Goal: Information Seeking & Learning: Learn about a topic

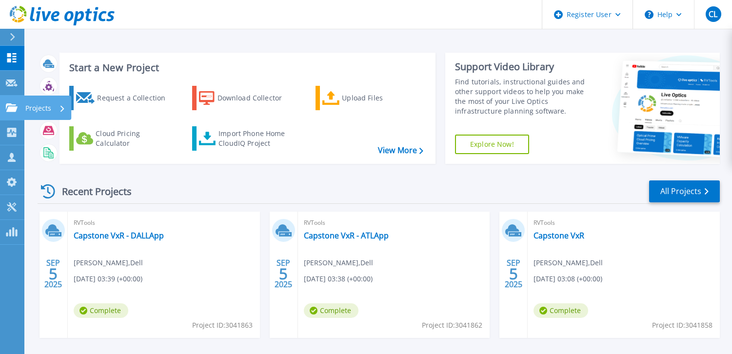
click at [10, 115] on link "Projects Projects" at bounding box center [12, 108] width 24 height 25
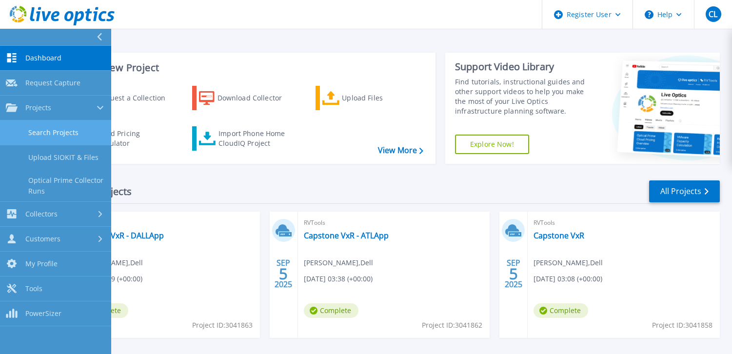
click at [69, 135] on link "Search Projects" at bounding box center [55, 132] width 111 height 25
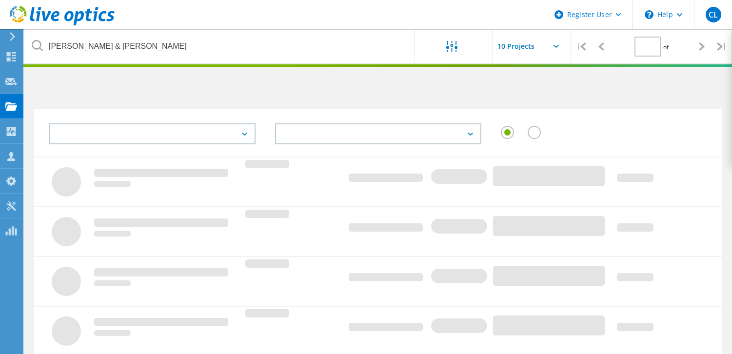
type input "1"
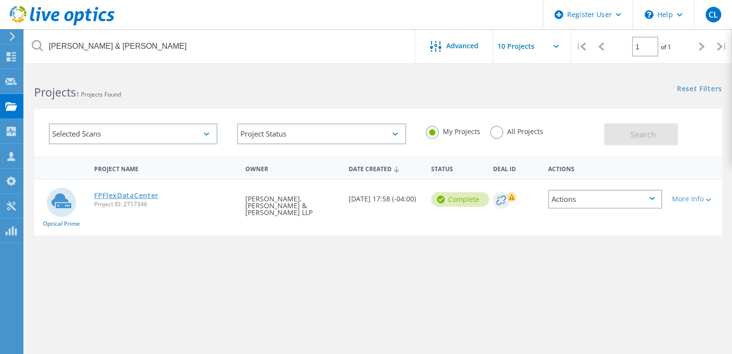
click at [144, 197] on link "FPFlexDataCenter" at bounding box center [126, 195] width 64 height 7
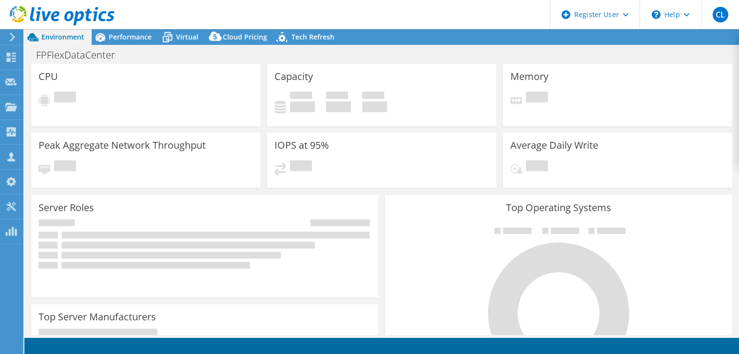
select select "USEast"
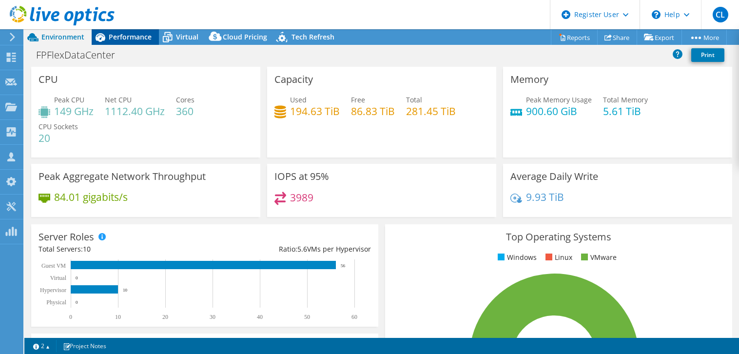
click at [145, 40] on span "Performance" at bounding box center [130, 36] width 43 height 9
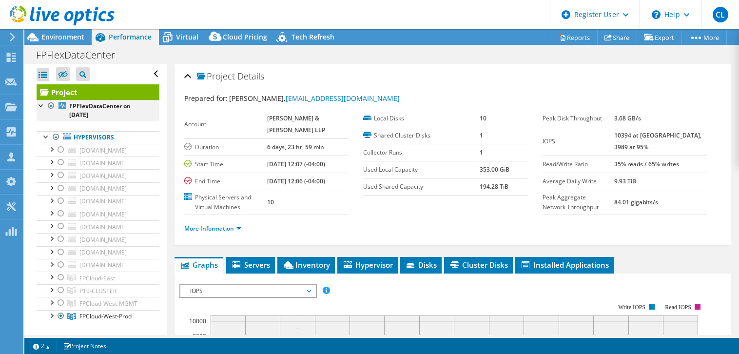
click at [50, 103] on div at bounding box center [51, 106] width 10 height 12
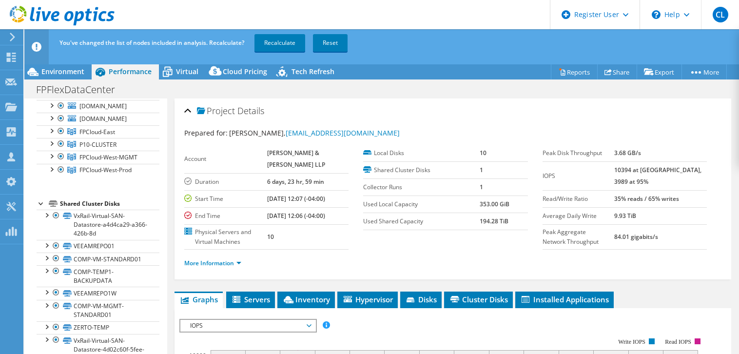
scroll to position [196, 0]
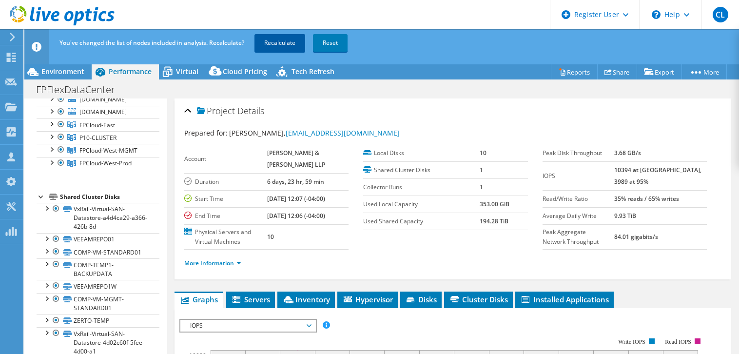
click at [286, 40] on link "Recalculate" at bounding box center [279, 43] width 51 height 18
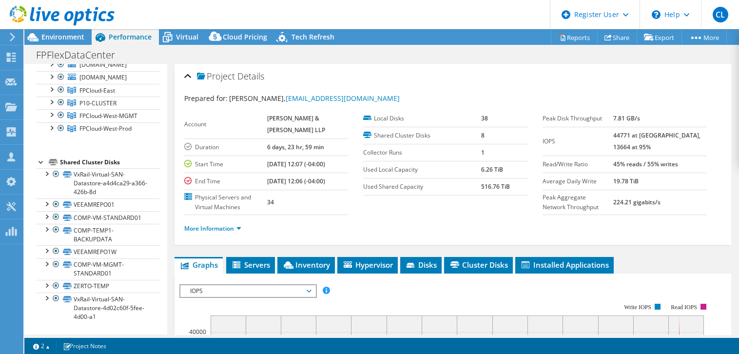
click at [407, 215] on section "Account FISHER & PHILLIPS LLP Duration 6 days, 23 hr, 59 min Start Time 10/23/2…" at bounding box center [363, 162] width 358 height 105
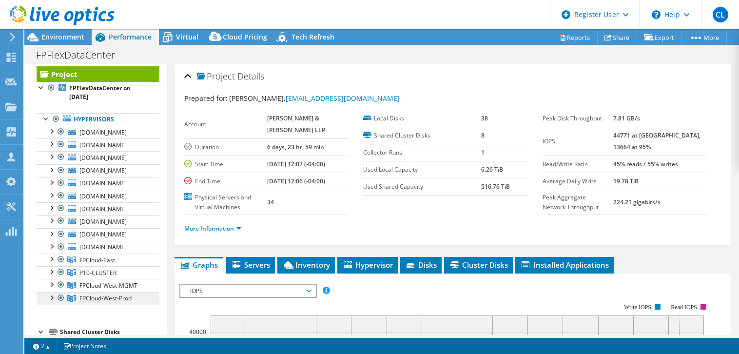
scroll to position [1, 0]
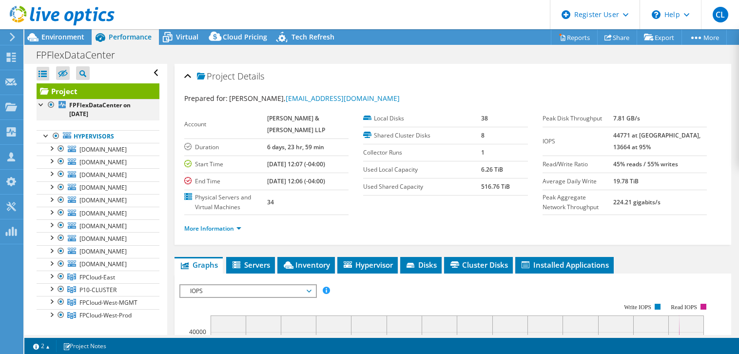
click at [39, 105] on div at bounding box center [42, 104] width 10 height 10
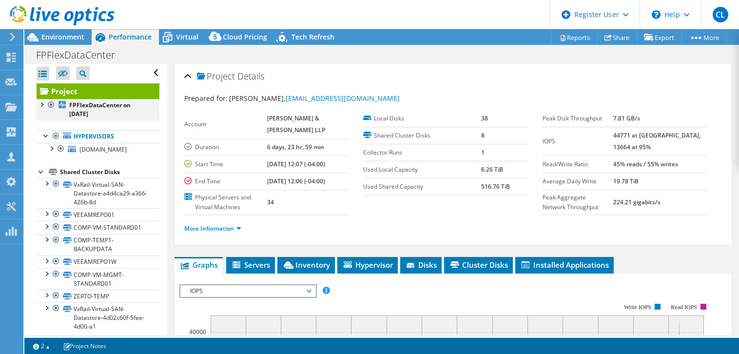
scroll to position [0, 0]
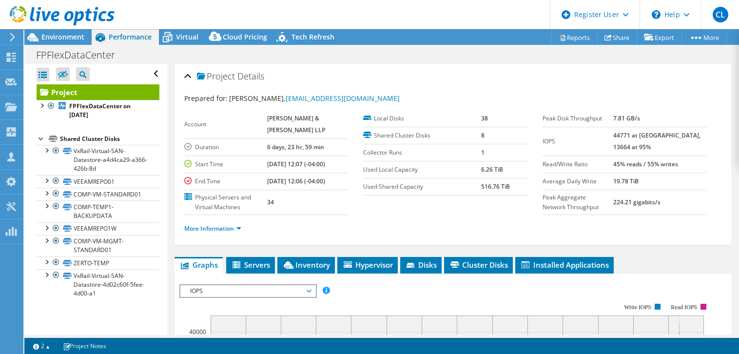
click at [57, 31] on div at bounding box center [57, 16] width 115 height 33
click at [57, 36] on span "Environment" at bounding box center [62, 36] width 43 height 9
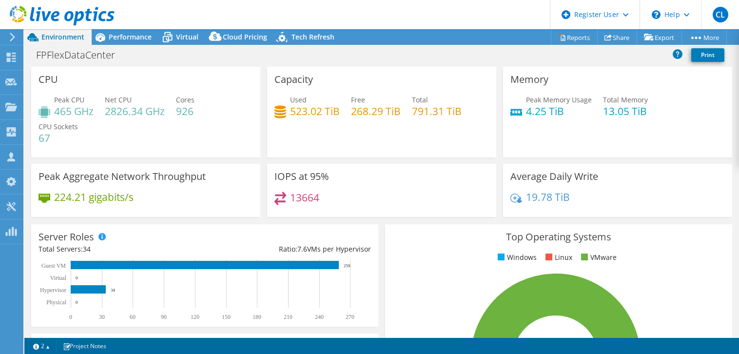
click at [120, 37] on span "Performance" at bounding box center [130, 36] width 43 height 9
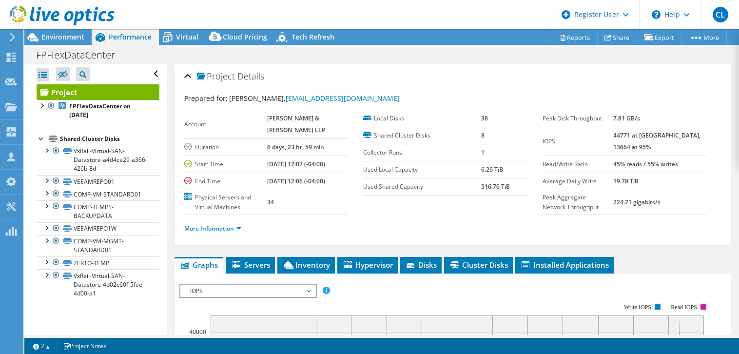
click at [40, 138] on div at bounding box center [42, 138] width 10 height 10
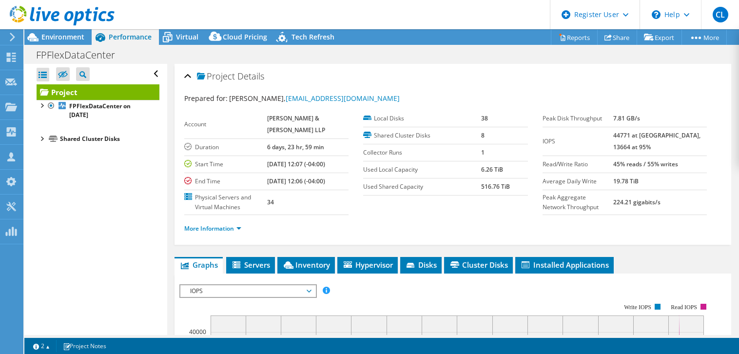
click at [40, 138] on div at bounding box center [42, 138] width 10 height 10
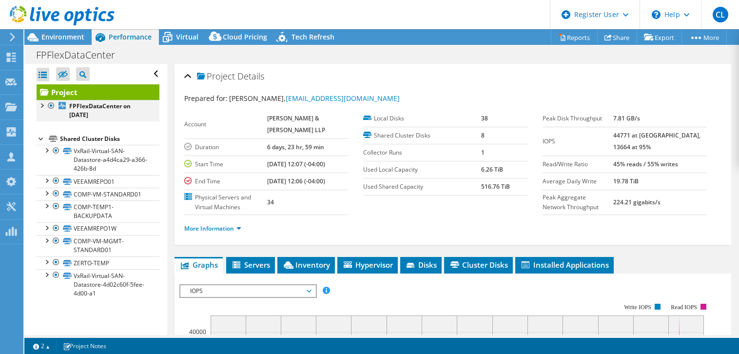
click at [39, 103] on div at bounding box center [42, 105] width 10 height 10
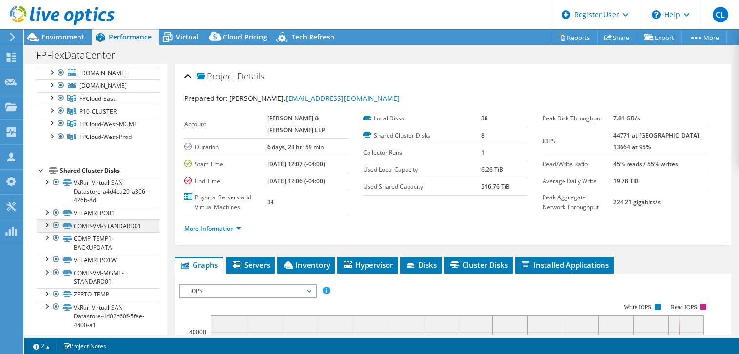
scroll to position [196, 0]
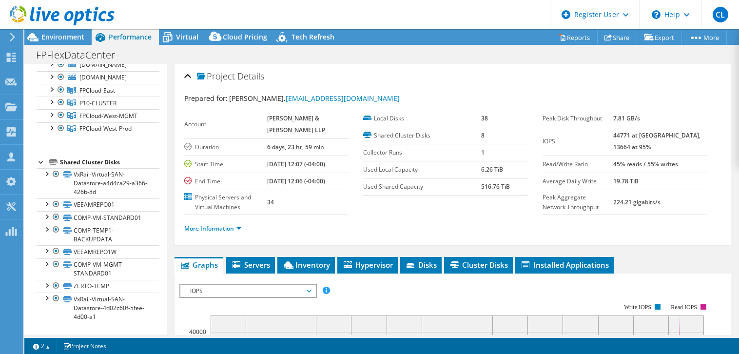
click at [38, 156] on div at bounding box center [42, 161] width 10 height 10
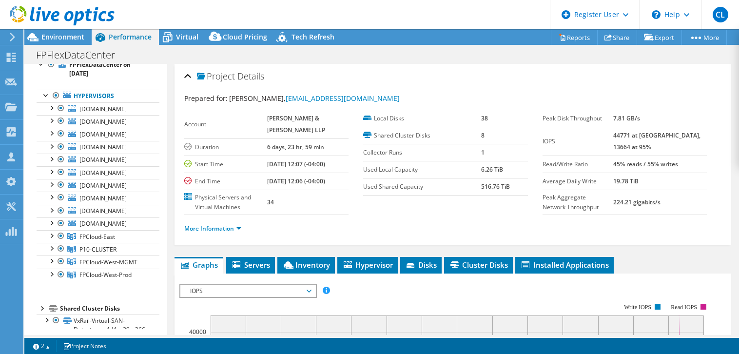
scroll to position [33, 0]
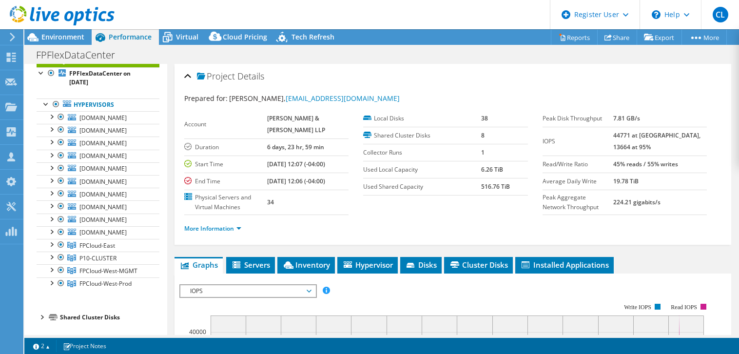
click at [42, 319] on div at bounding box center [42, 317] width 10 height 10
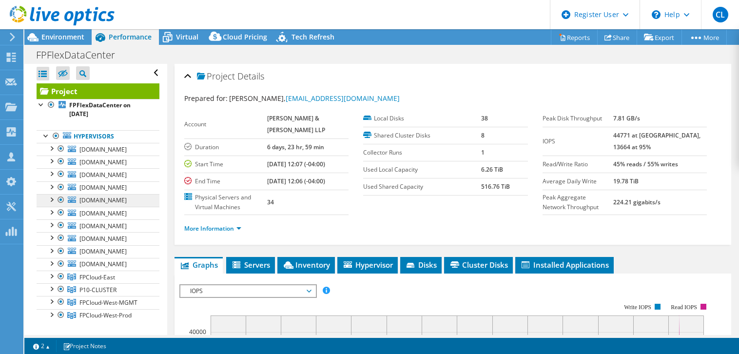
scroll to position [50, 0]
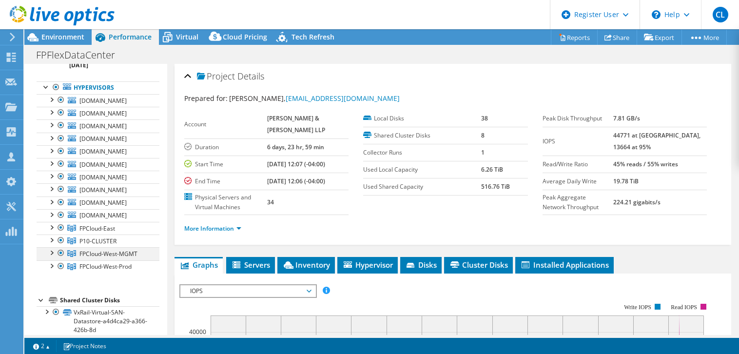
click at [50, 253] on div at bounding box center [51, 252] width 10 height 10
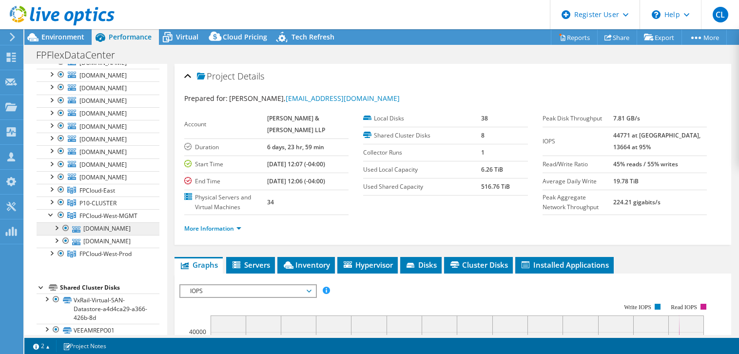
scroll to position [98, 0]
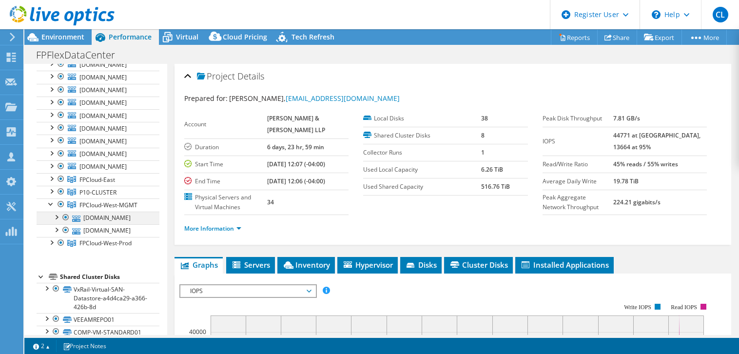
click at [56, 216] on div at bounding box center [56, 217] width 10 height 10
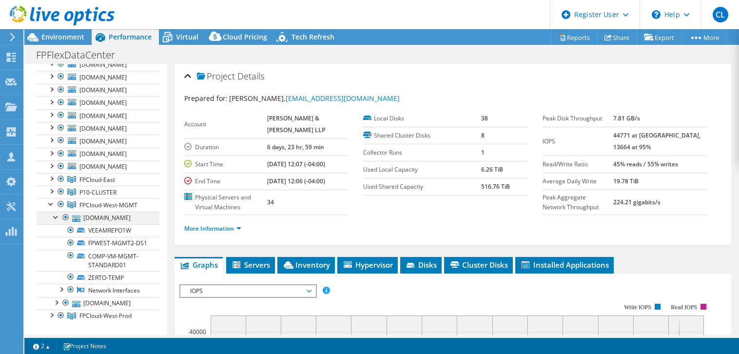
click at [55, 216] on div at bounding box center [56, 217] width 10 height 10
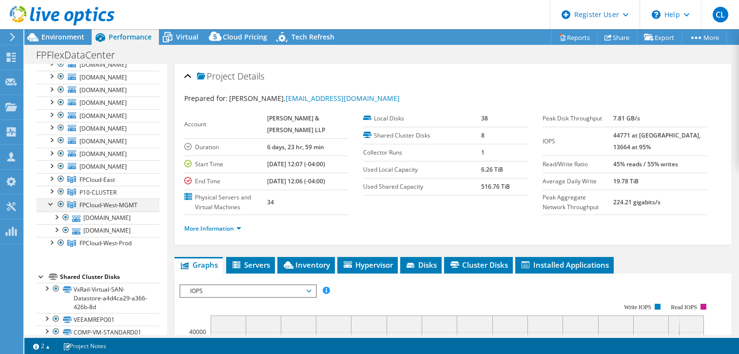
click at [49, 203] on div at bounding box center [51, 203] width 10 height 10
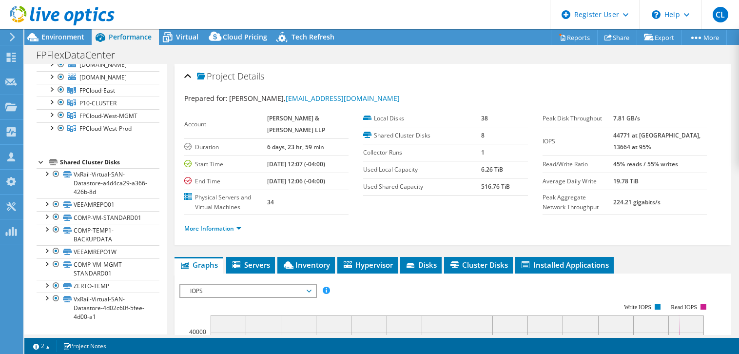
scroll to position [147, 0]
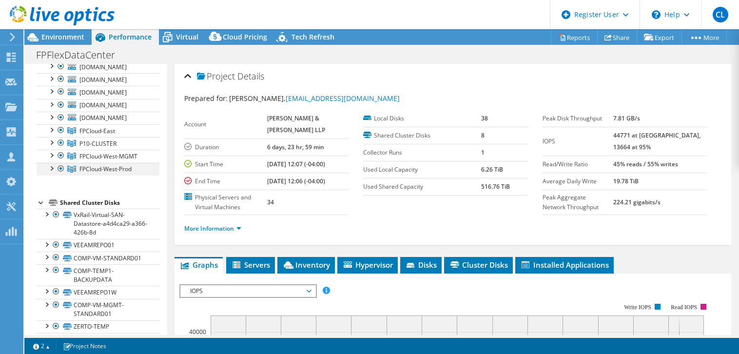
click at [52, 168] on div at bounding box center [51, 168] width 10 height 10
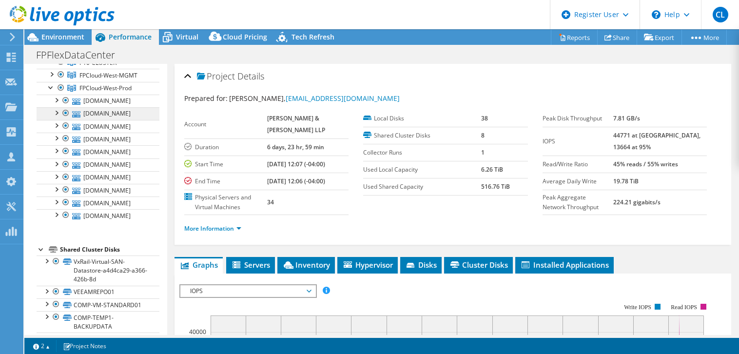
scroll to position [245, 0]
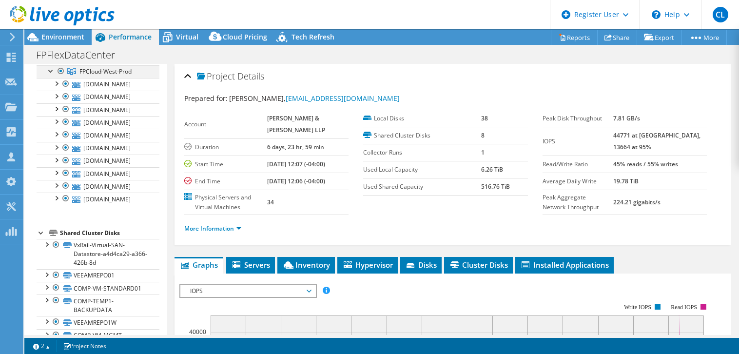
click at [51, 71] on div at bounding box center [51, 70] width 10 height 10
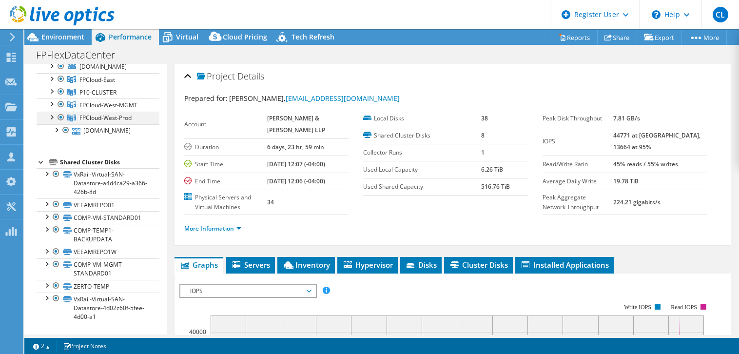
scroll to position [196, 0]
click at [52, 84] on div at bounding box center [51, 89] width 10 height 10
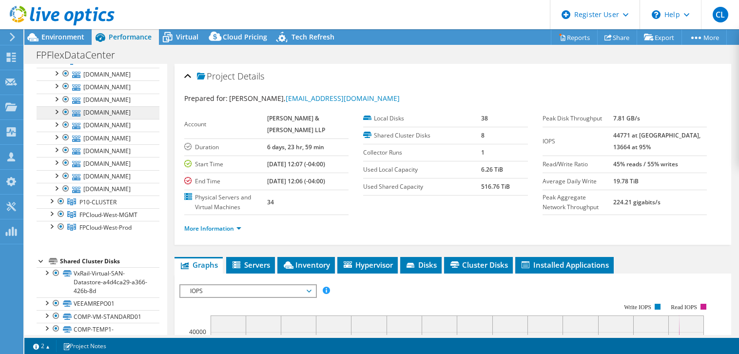
scroll to position [168, 0]
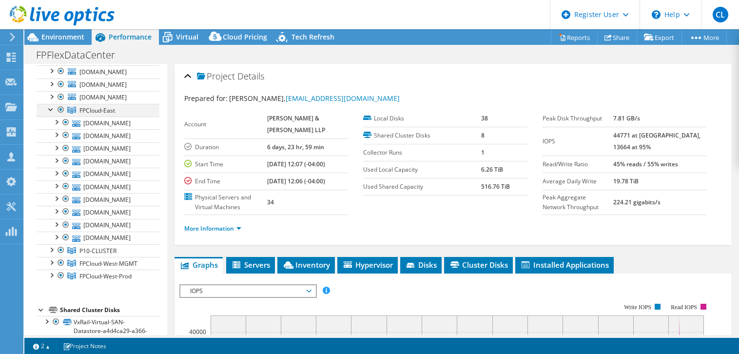
click at [52, 110] on div at bounding box center [51, 109] width 10 height 10
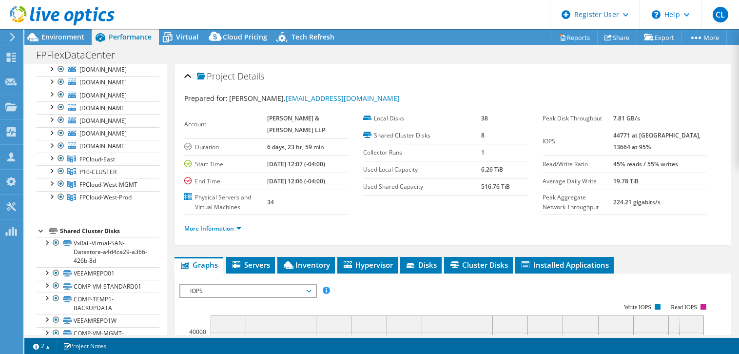
scroll to position [70, 0]
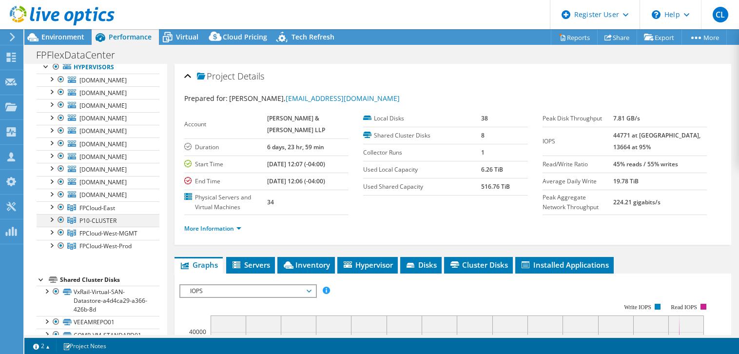
click at [53, 220] on div at bounding box center [51, 219] width 10 height 10
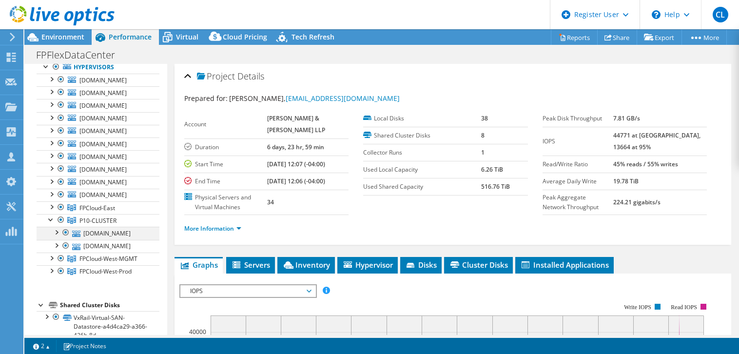
click at [56, 232] on div at bounding box center [56, 232] width 10 height 10
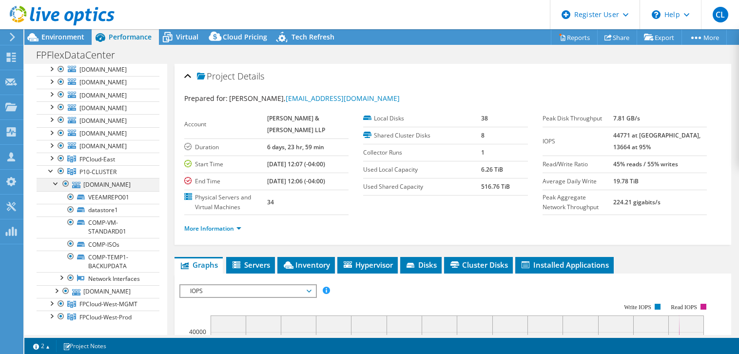
scroll to position [168, 0]
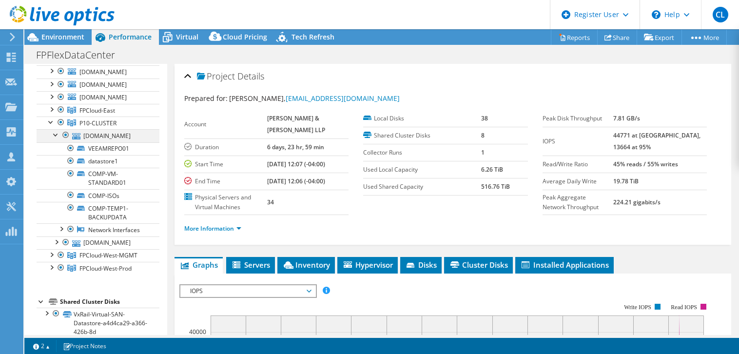
click at [56, 133] on div at bounding box center [56, 134] width 10 height 10
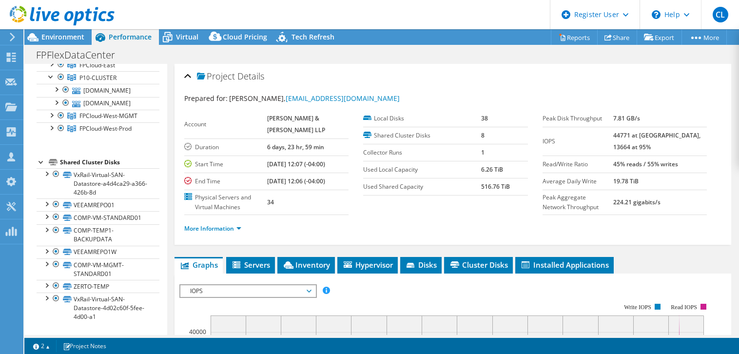
scroll to position [239, 0]
